Goal: Task Accomplishment & Management: Manage account settings

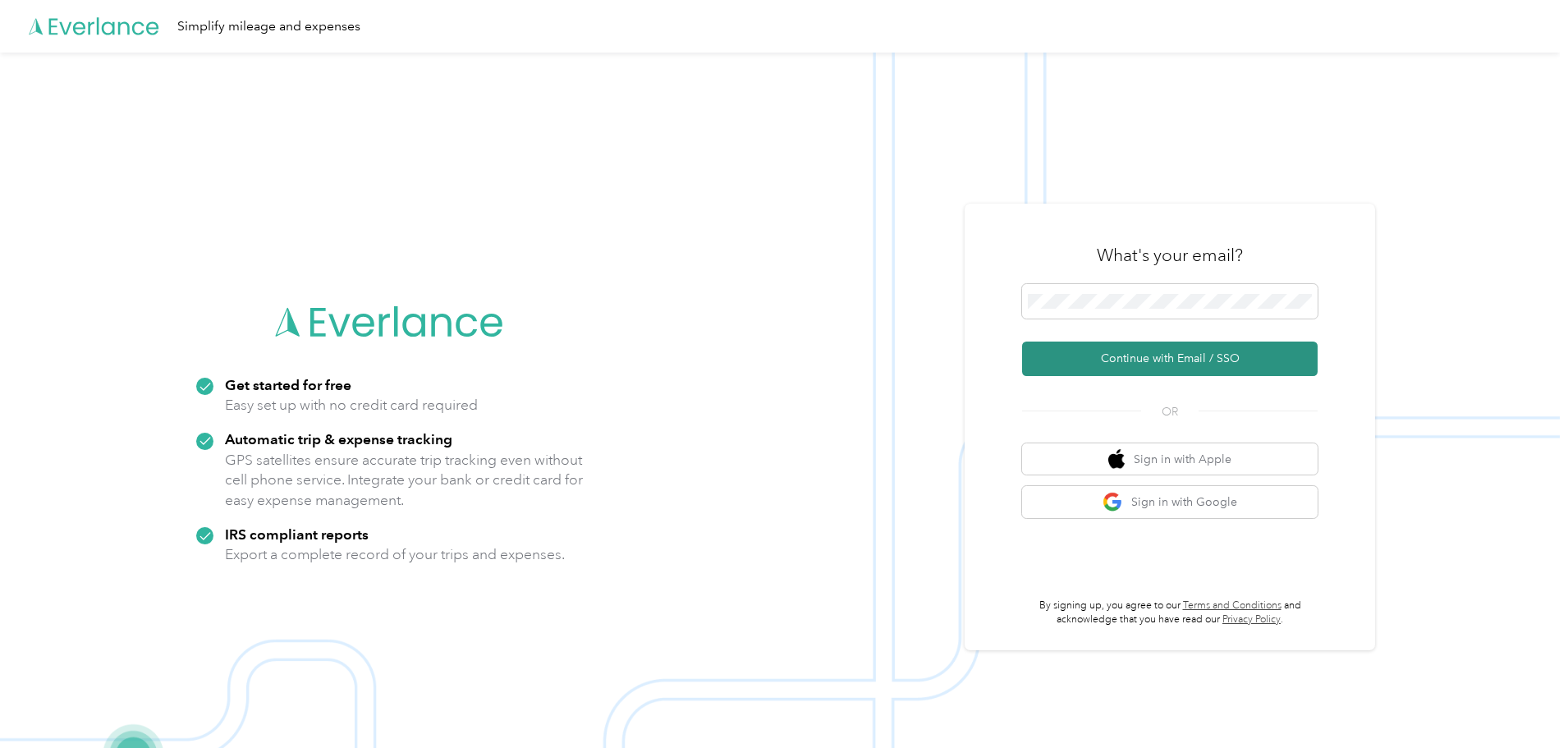
click at [1068, 371] on button "Continue with Email / SSO" at bounding box center [1170, 359] width 295 height 35
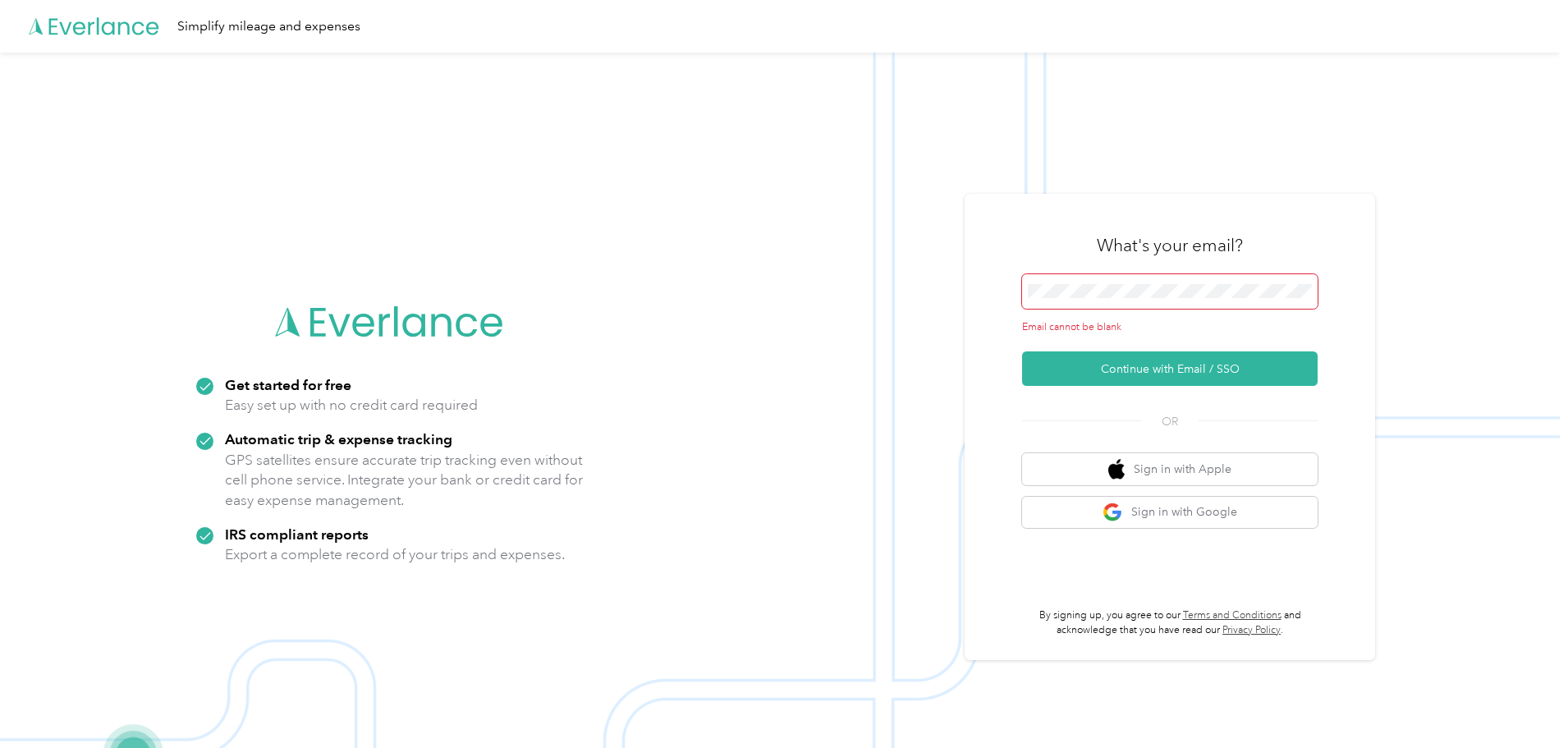
click at [1035, 300] on span at bounding box center [1170, 291] width 295 height 35
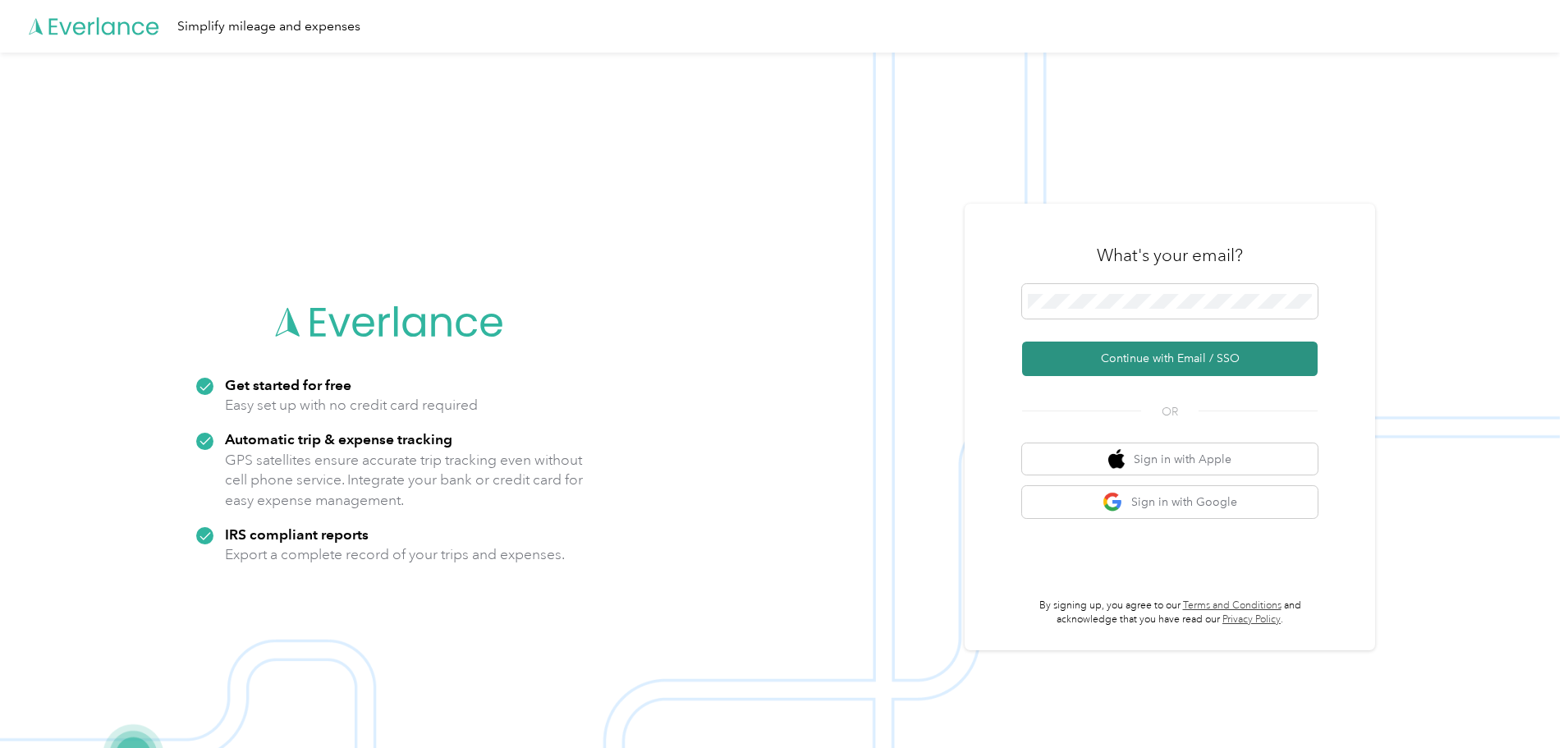
click at [1107, 362] on button "Continue with Email / SSO" at bounding box center [1170, 359] width 295 height 35
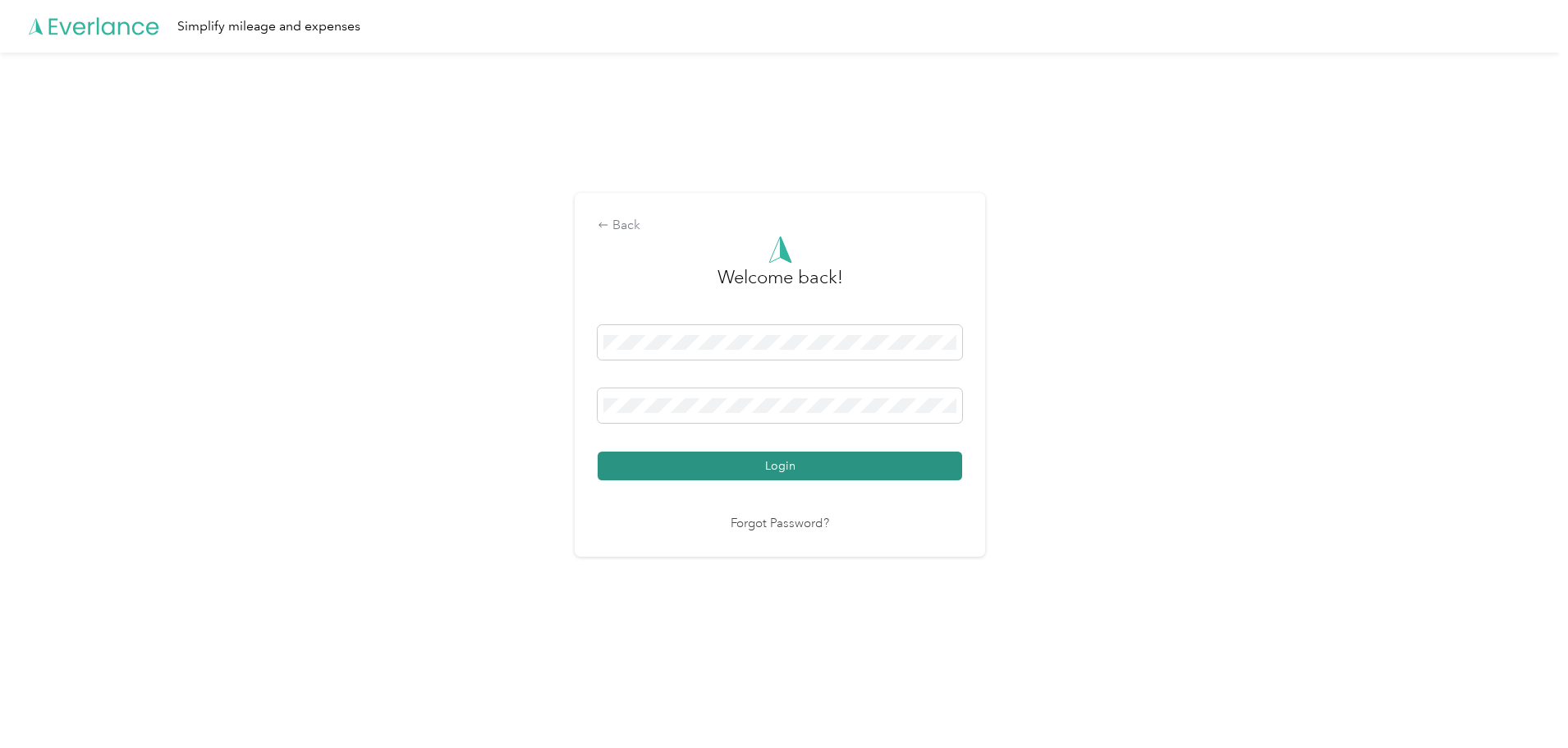
click at [630, 476] on button "Login" at bounding box center [780, 466] width 365 height 29
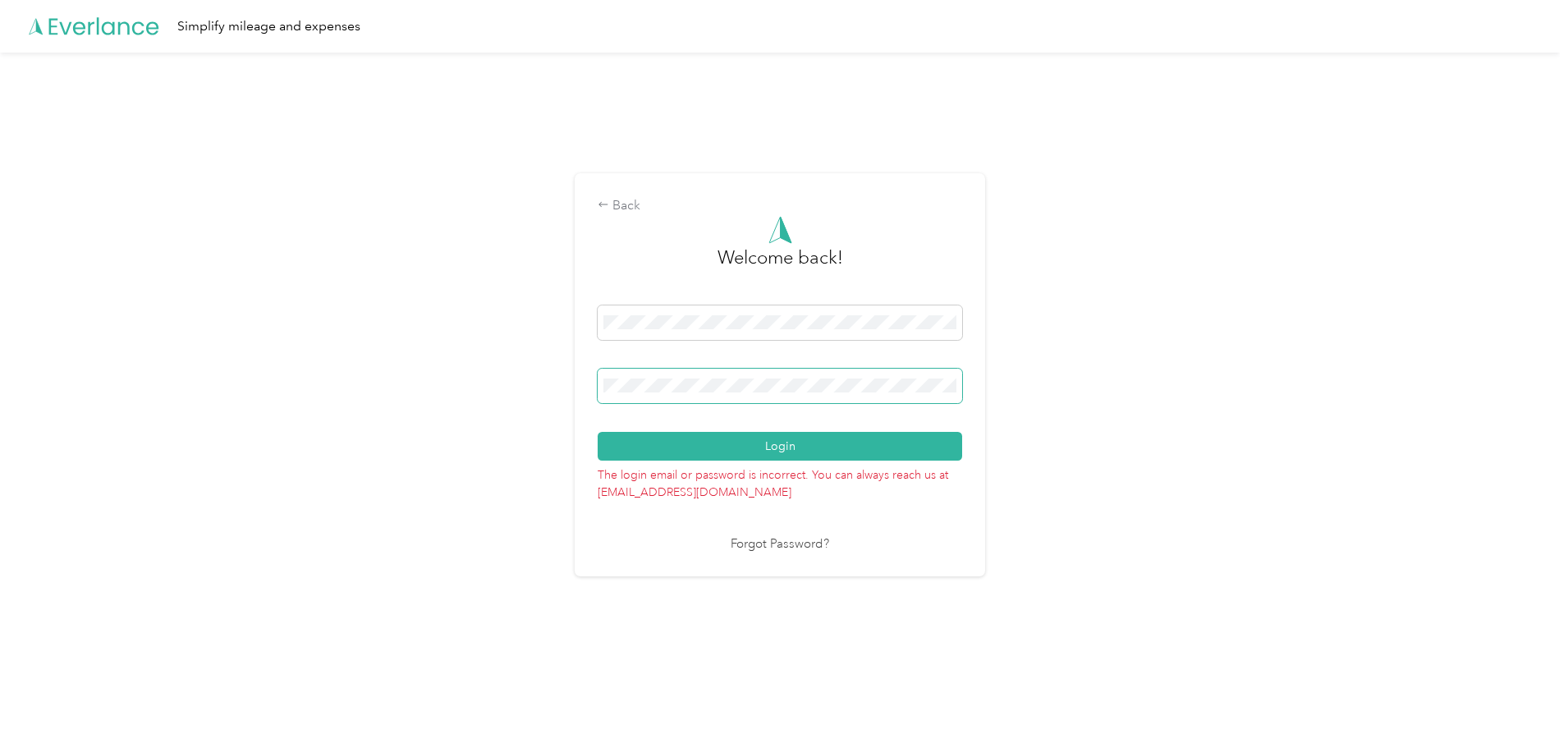
click at [472, 400] on div "Back Welcome back! Login The login email or password is incorrect. You can alwa…" at bounding box center [779, 381] width 1559 height 658
click at [598, 432] on button "Login" at bounding box center [780, 446] width 365 height 29
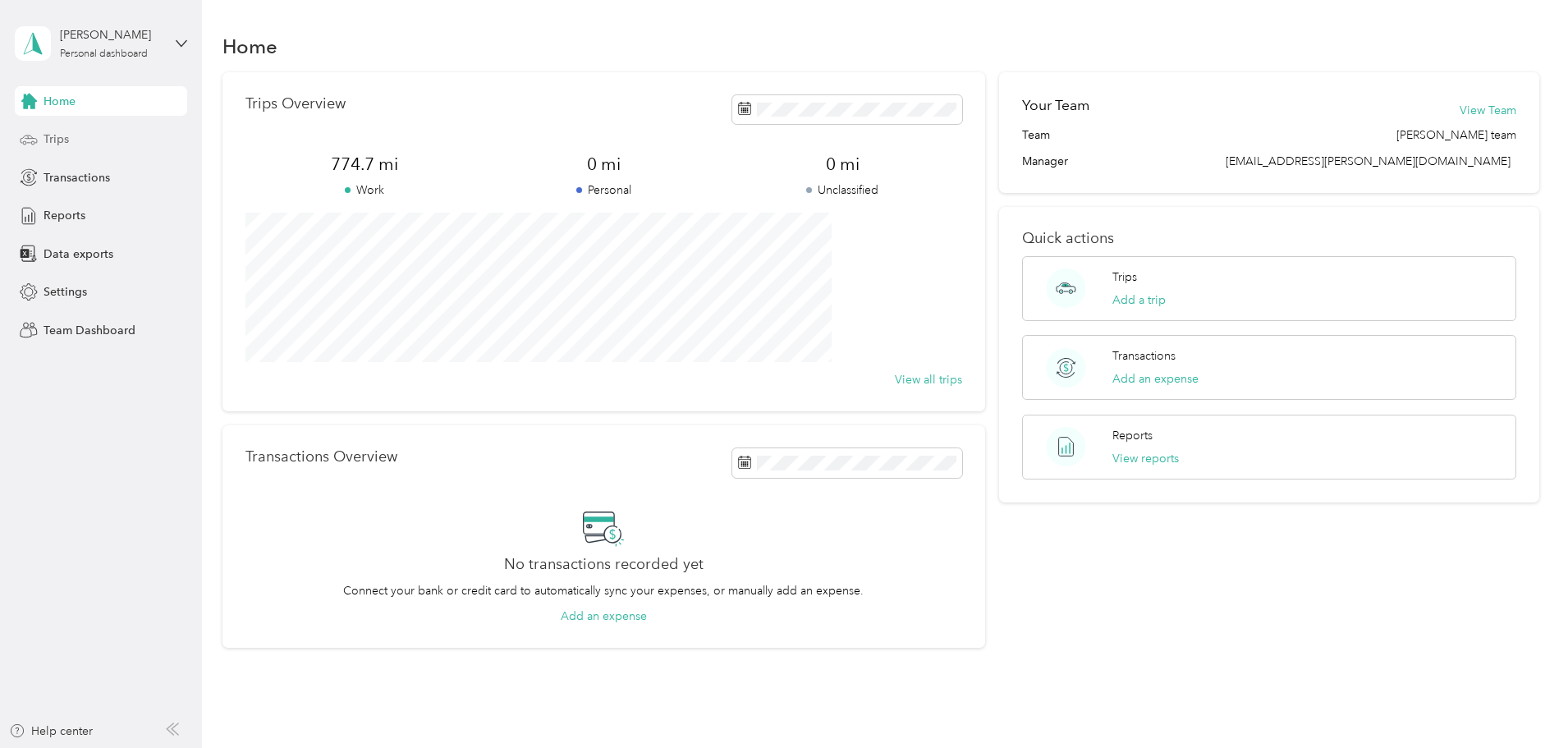
click at [58, 139] on span "Trips" at bounding box center [56, 139] width 25 height 17
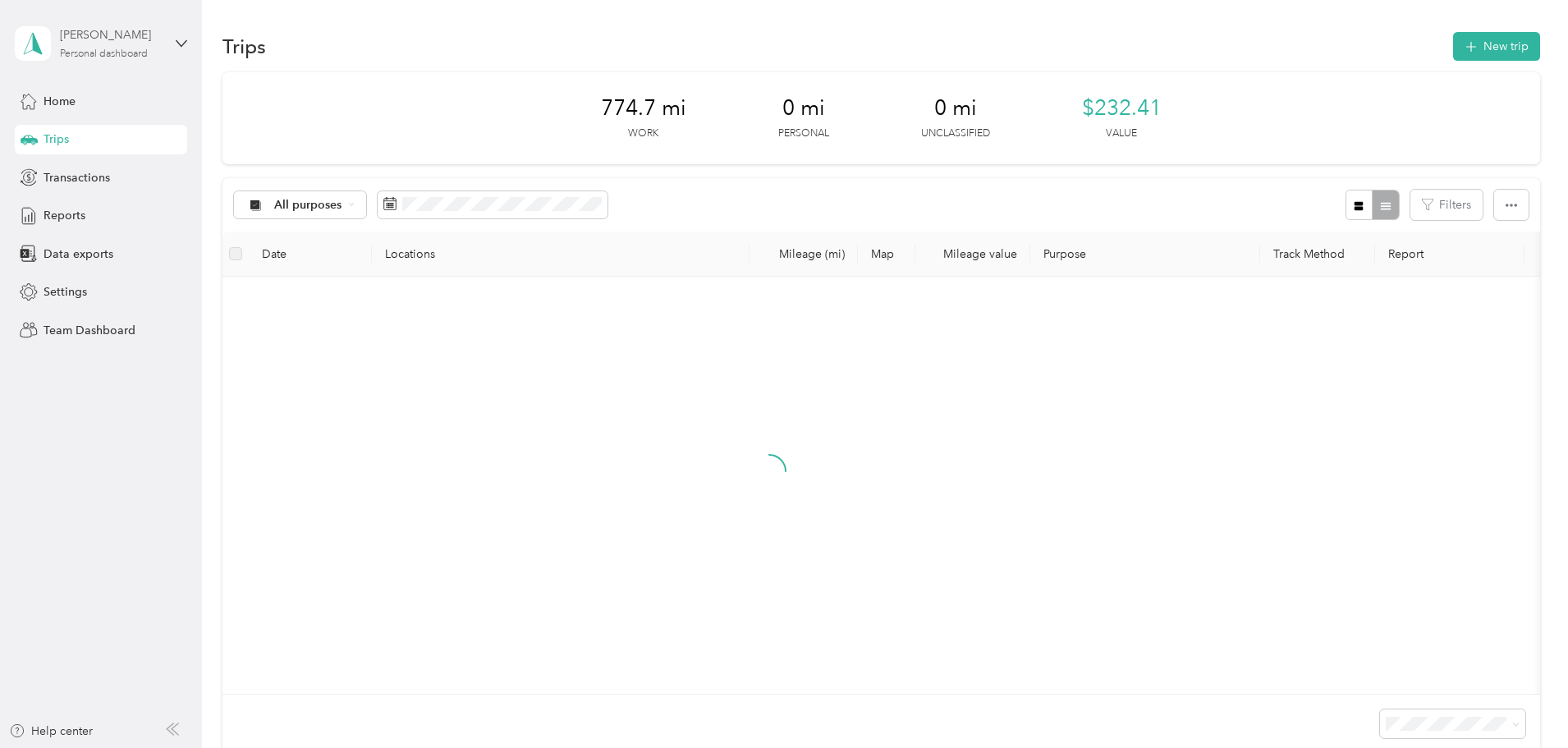
click at [62, 51] on div "Personal dashboard" at bounding box center [103, 54] width 88 height 10
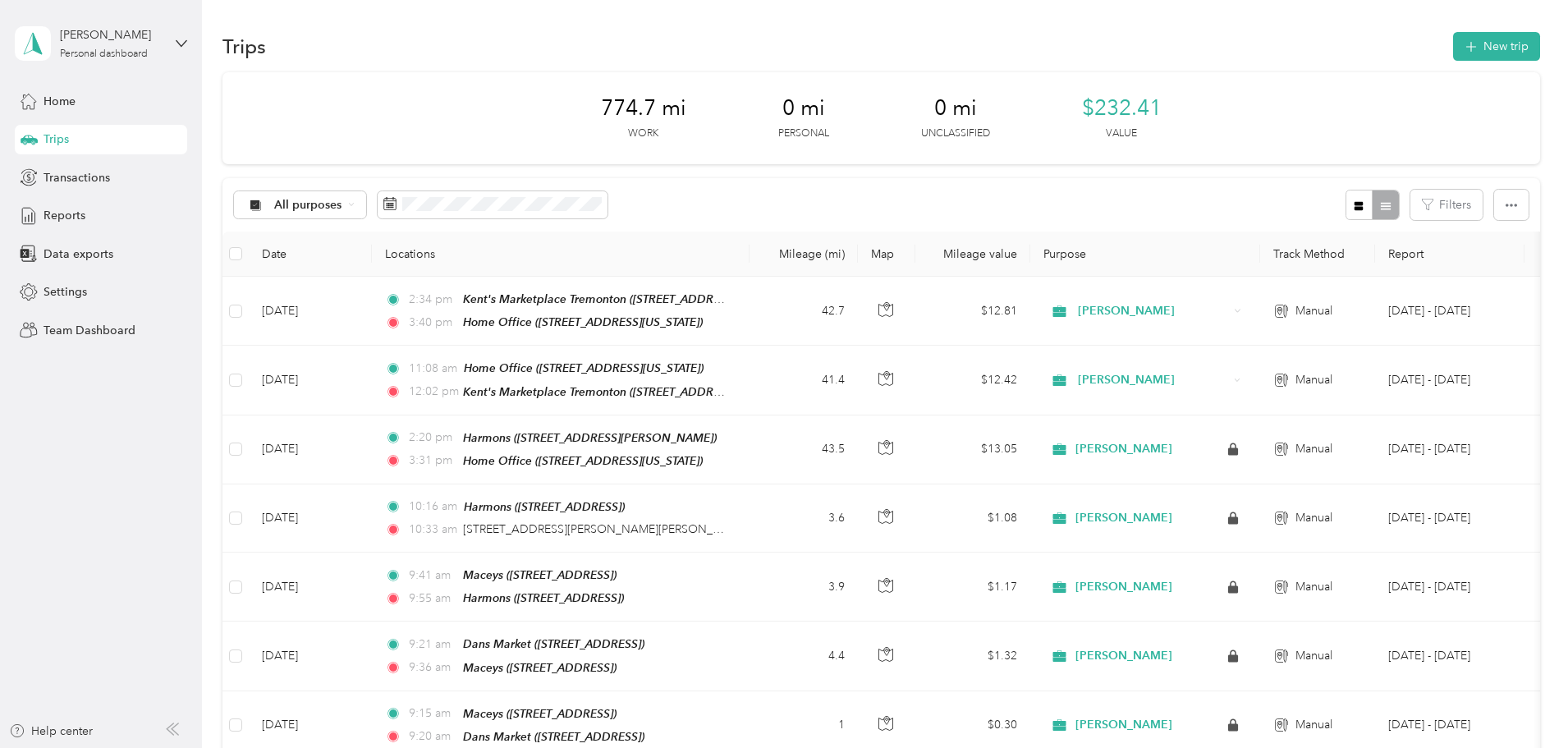
click at [107, 130] on div "Team dashboard" at bounding box center [73, 135] width 88 height 17
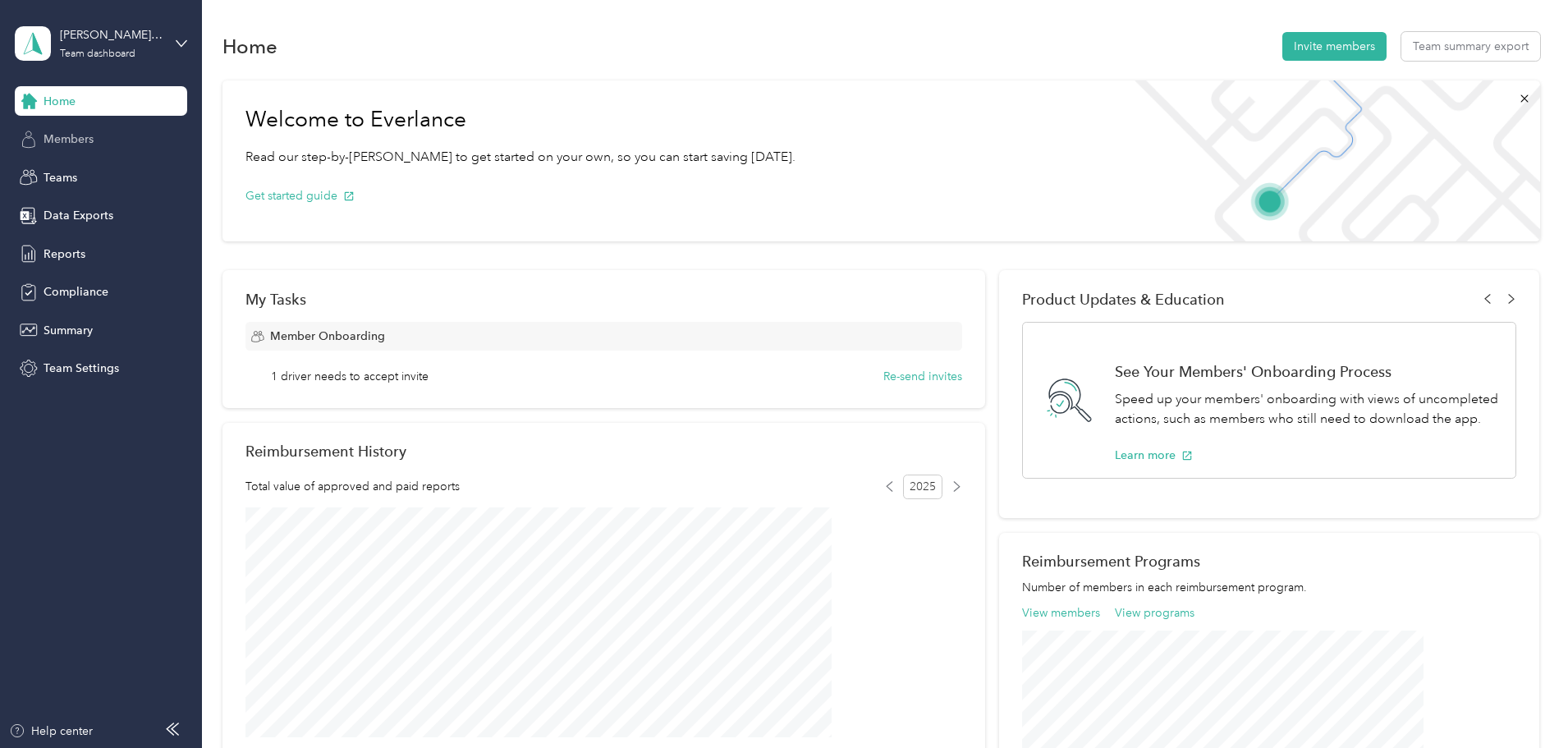
click at [64, 140] on span "Members" at bounding box center [68, 139] width 50 height 17
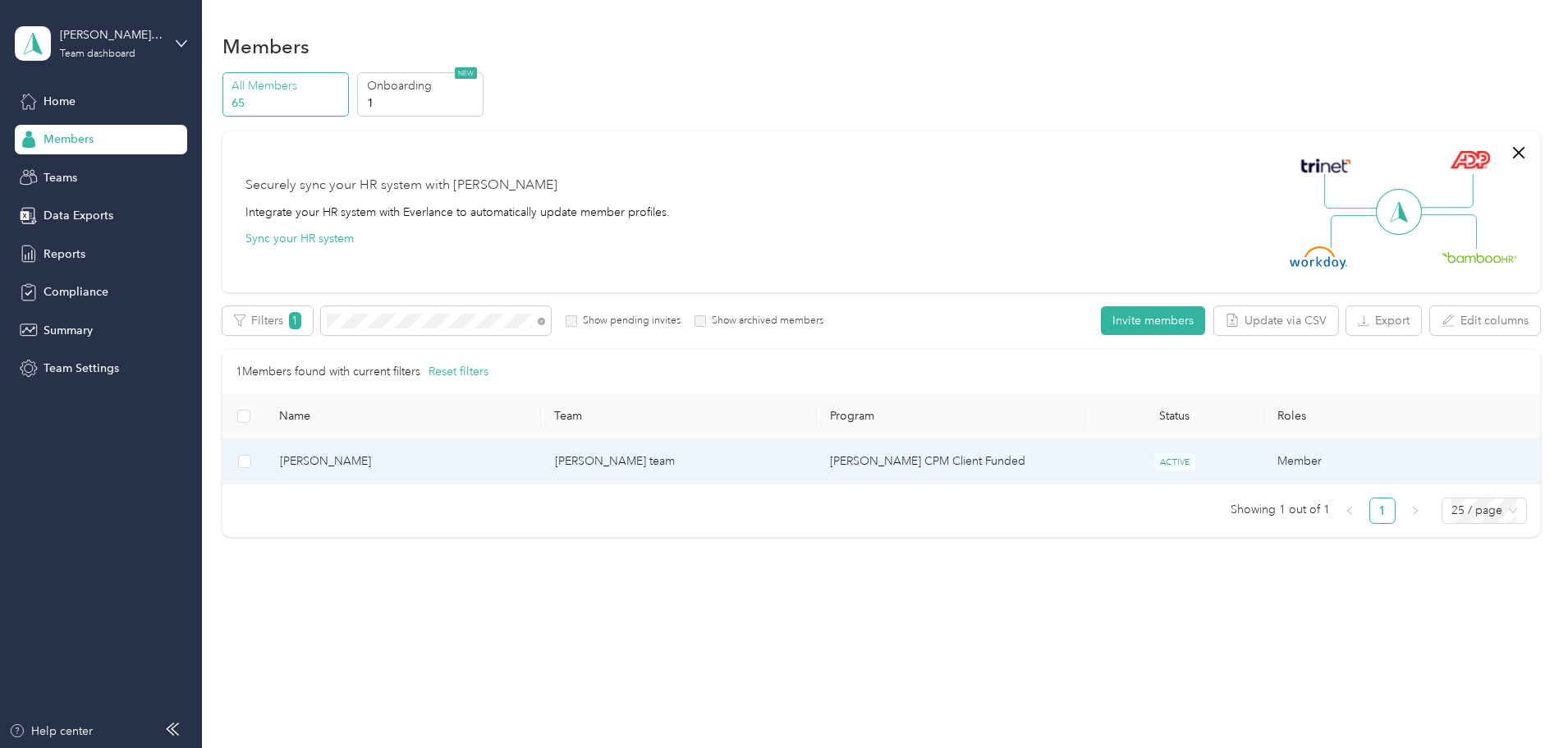
click at [406, 454] on span "Stacy Skouras" at bounding box center [404, 461] width 249 height 18
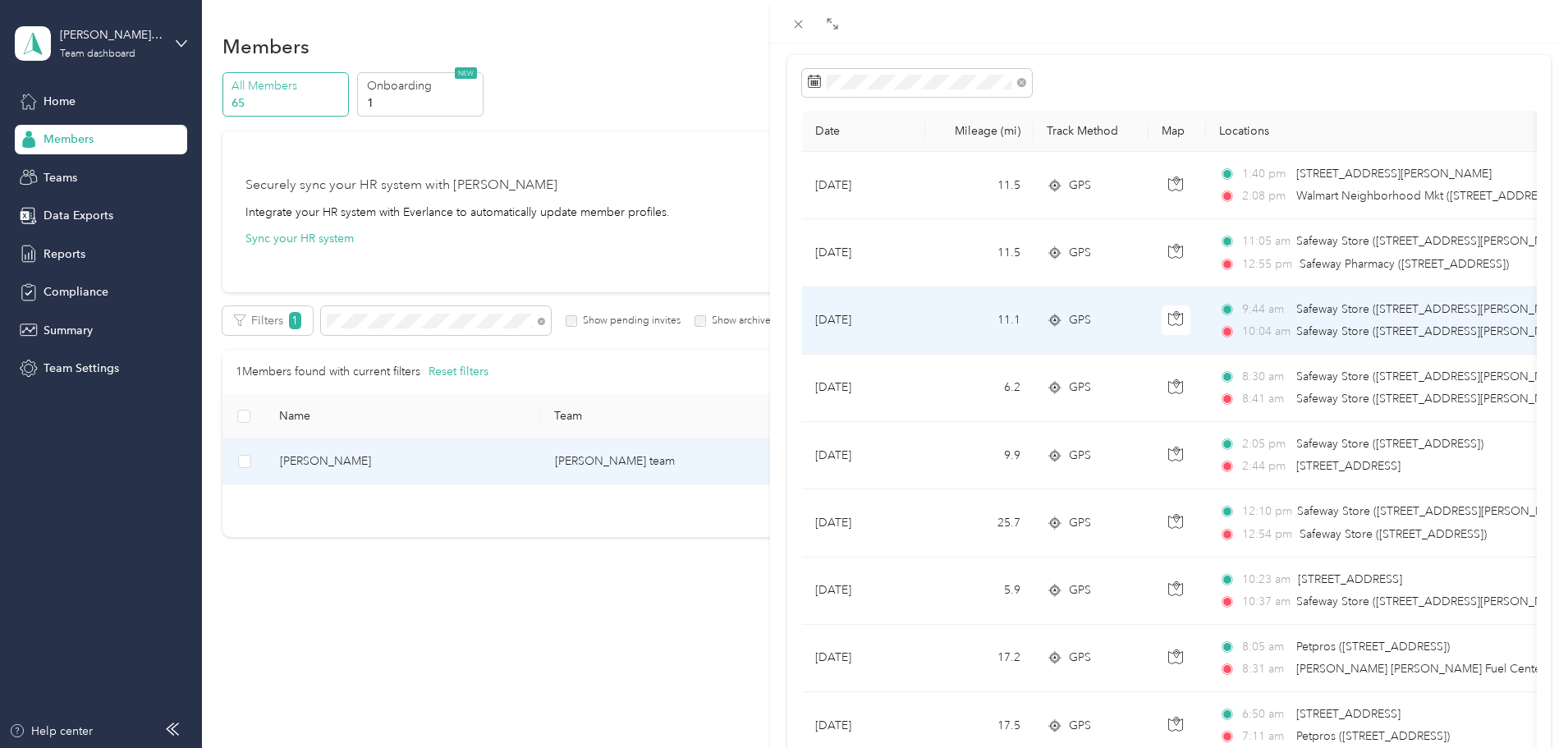
scroll to position [36, 0]
